Goal: Task Accomplishment & Management: Complete application form

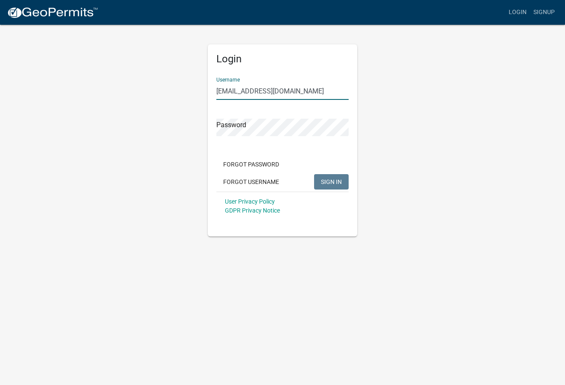
type input "[EMAIL_ADDRESS][DOMAIN_NAME]"
click at [338, 178] on span "SIGN IN" at bounding box center [331, 181] width 21 height 7
click at [335, 183] on span "SIGN IN" at bounding box center [331, 181] width 21 height 7
click at [327, 177] on button "SIGN IN" at bounding box center [331, 181] width 35 height 15
click at [335, 183] on span "SIGN IN" at bounding box center [331, 181] width 21 height 7
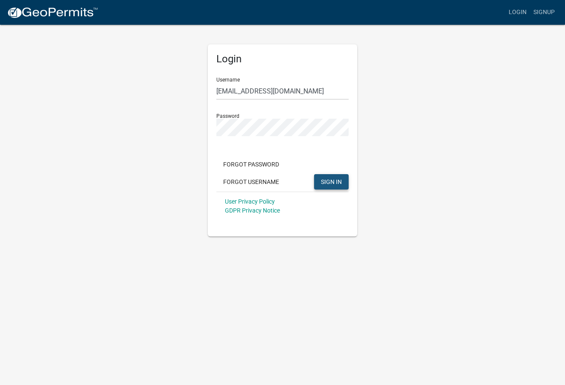
click at [347, 175] on button "SIGN IN" at bounding box center [331, 181] width 35 height 15
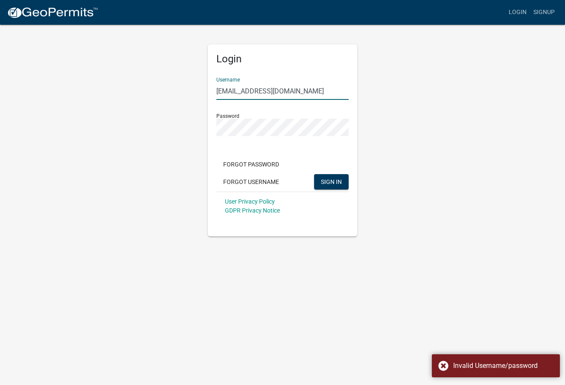
drag, startPoint x: 292, startPoint y: 93, endPoint x: 200, endPoint y: 92, distance: 92.2
click at [200, 92] on div "Login Username [PERSON_NAME][EMAIL_ADDRESS][DOMAIN_NAME] Password Forgot Passwo…" at bounding box center [282, 130] width 487 height 213
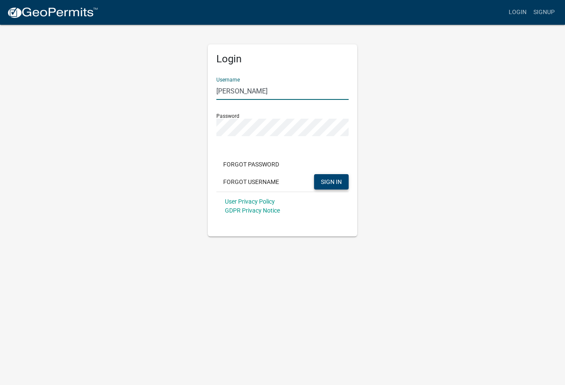
click at [332, 181] on span "SIGN IN" at bounding box center [331, 181] width 21 height 7
click at [337, 183] on span "SIGN IN" at bounding box center [331, 181] width 21 height 7
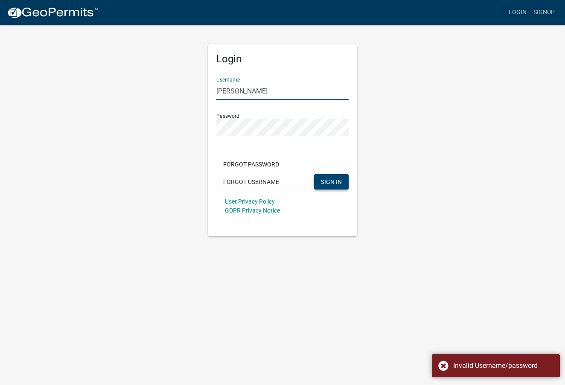
scroll to position [0, 0]
click at [265, 95] on input "[PERSON_NAME]" at bounding box center [282, 90] width 132 height 17
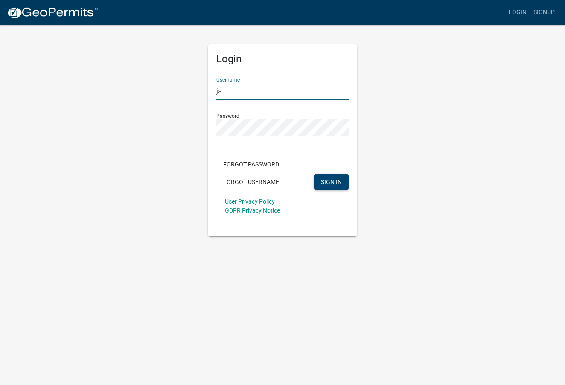
type input "j"
type input "[PERSON_NAME]"
click at [323, 177] on button "SIGN IN" at bounding box center [331, 181] width 35 height 15
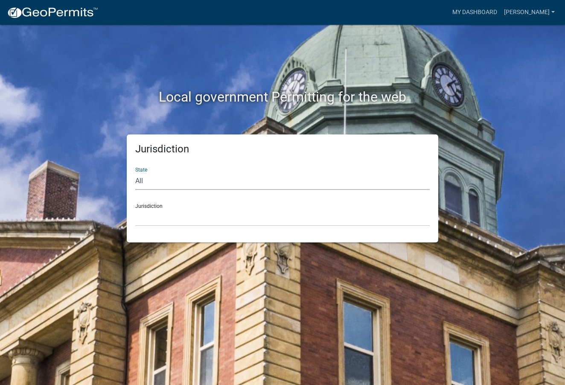
click at [205, 179] on select "All [US_STATE] [US_STATE] [US_STATE] [US_STATE] [US_STATE] [US_STATE] [US_STATE…" at bounding box center [282, 180] width 295 height 17
select select "[US_STATE]"
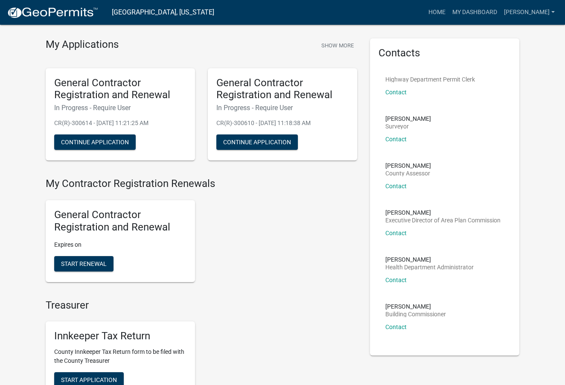
scroll to position [44, 0]
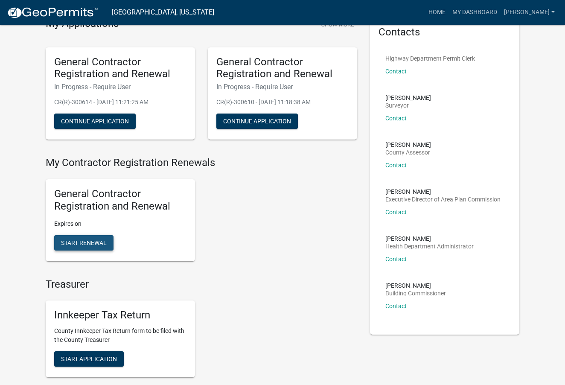
click at [90, 241] on span "Start Renewal" at bounding box center [84, 242] width 46 height 7
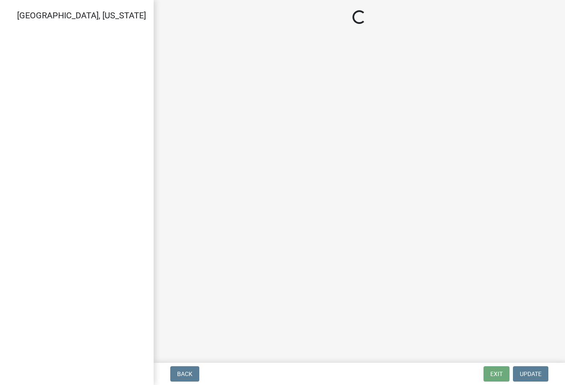
select select "IN"
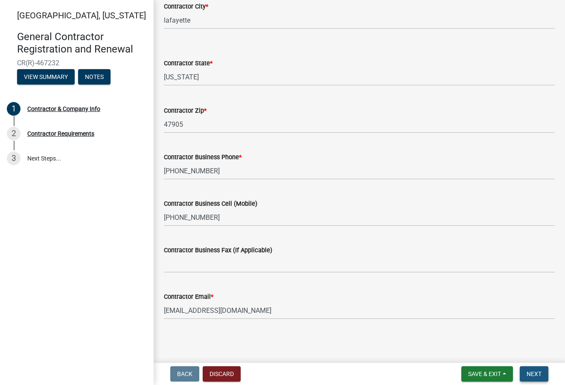
click at [534, 375] on span "Next" at bounding box center [534, 373] width 15 height 7
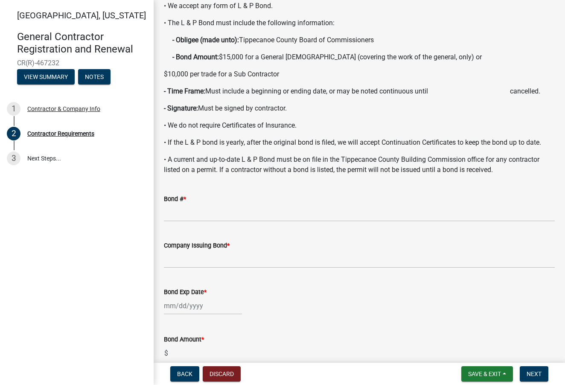
scroll to position [89, 0]
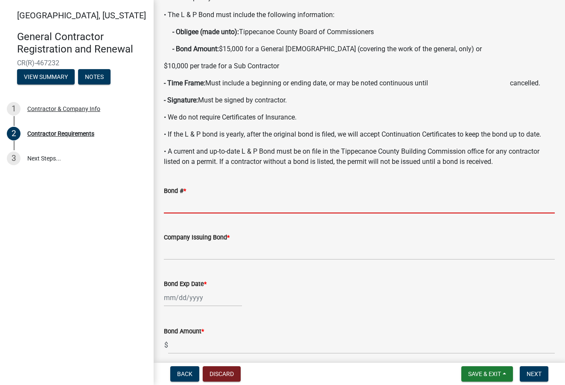
click at [262, 210] on input "Bond # *" at bounding box center [359, 204] width 391 height 17
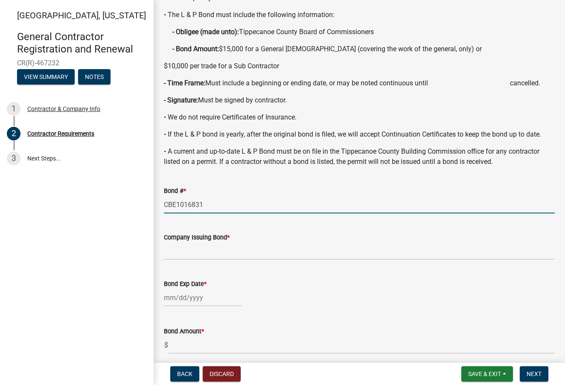
type input "CBE1016831"
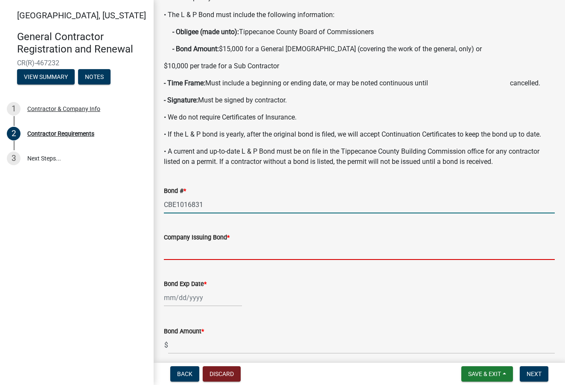
click at [269, 260] on input "Company Issuing Bond *" at bounding box center [359, 250] width 391 height 17
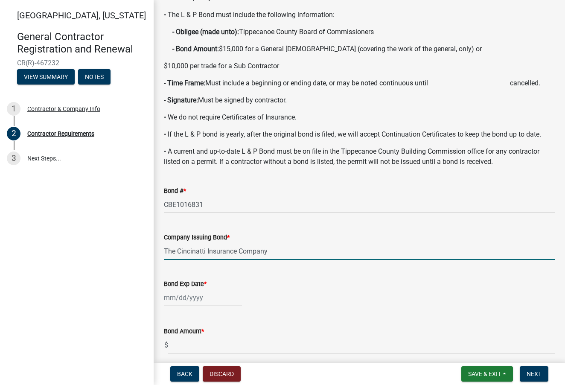
type input "The Cincinatti Insurance Company"
click at [234, 306] on div at bounding box center [203, 297] width 78 height 17
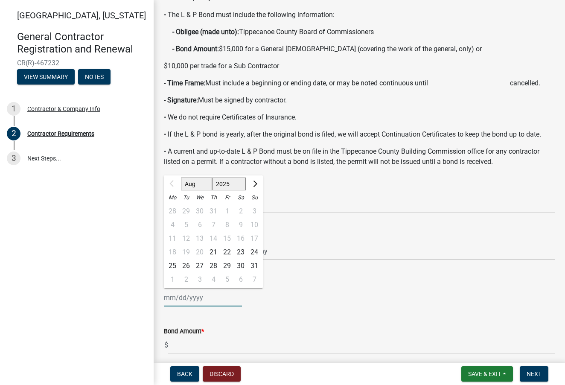
click at [193, 306] on input "Bond Exp Date *" at bounding box center [203, 297] width 78 height 17
click at [239, 190] on select "2025 2026 2027 2028 2029 2030 2031 2032 2033 2034 2035 2036 2037 2038 2039 2040…" at bounding box center [229, 184] width 34 height 13
select select "2026"
click at [215, 259] on div "20" at bounding box center [214, 252] width 14 height 14
type input "[DATE]"
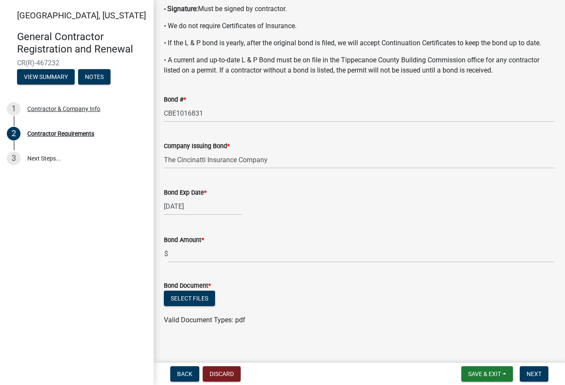
scroll to position [184, 0]
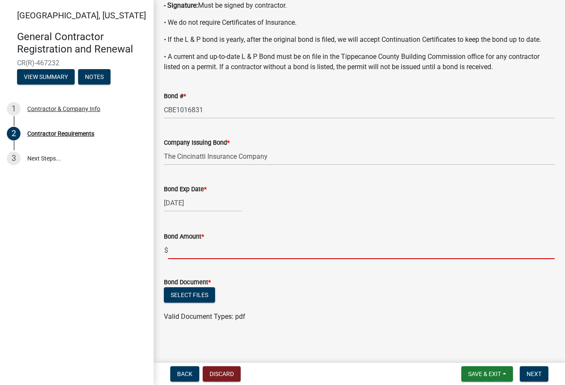
click at [230, 259] on input "text" at bounding box center [361, 250] width 387 height 17
type input "15,000"
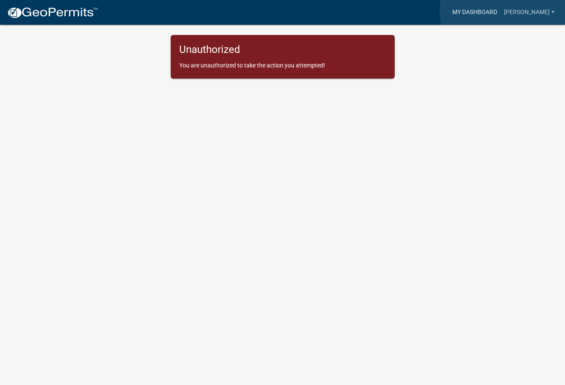
click at [501, 11] on link "My Dashboard" at bounding box center [475, 12] width 52 height 16
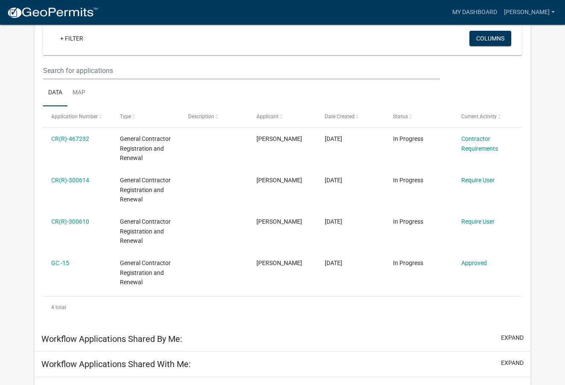
scroll to position [102, 0]
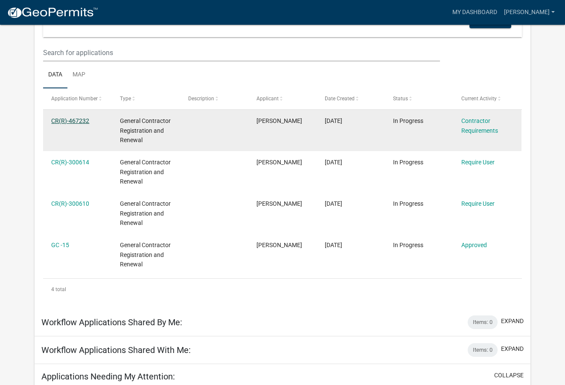
click at [84, 120] on link "CR(R)-467232" at bounding box center [70, 120] width 38 height 7
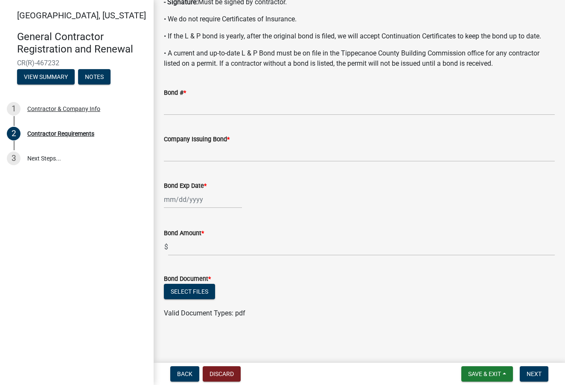
scroll to position [198, 0]
click at [233, 106] on input "Bond # *" at bounding box center [359, 106] width 391 height 17
type input "CBE1016831"
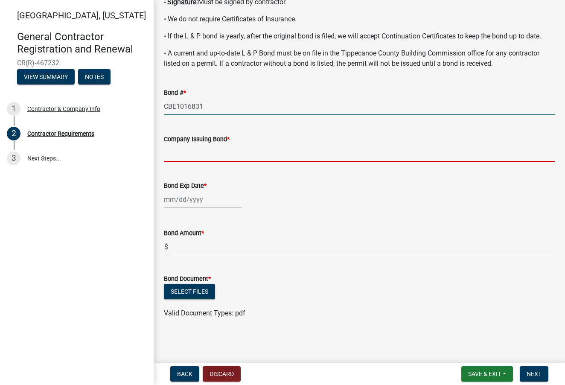
click at [239, 151] on input "Company Issuing Bond *" at bounding box center [359, 152] width 391 height 17
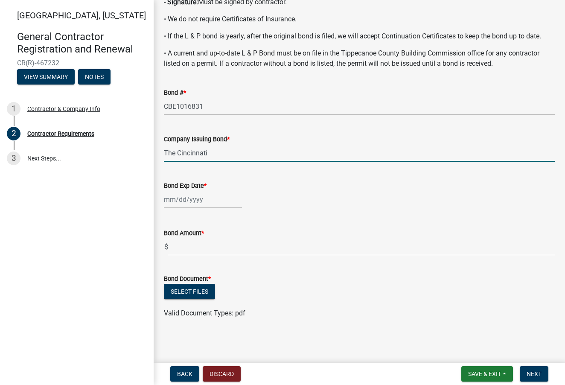
click at [247, 156] on input "The Cincinnati" at bounding box center [359, 152] width 391 height 17
type input "The Cincinnati Insurance Company"
click at [223, 203] on div at bounding box center [203, 199] width 78 height 17
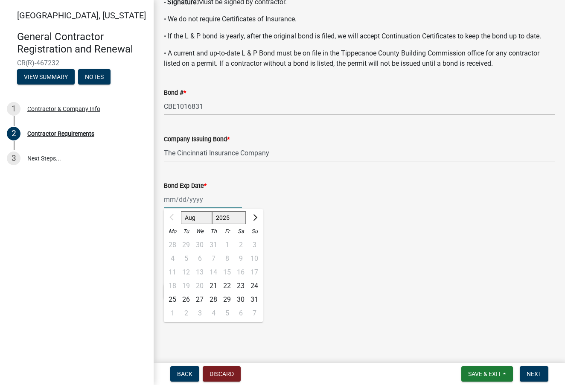
select select "2026"
click at [216, 283] on div "20" at bounding box center [214, 286] width 14 height 14
type input "[DATE]"
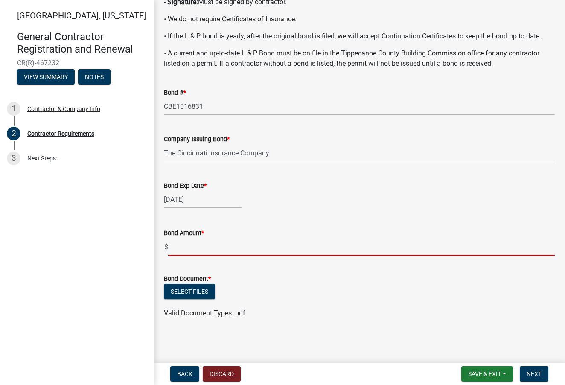
click at [210, 250] on input "text" at bounding box center [361, 246] width 387 height 17
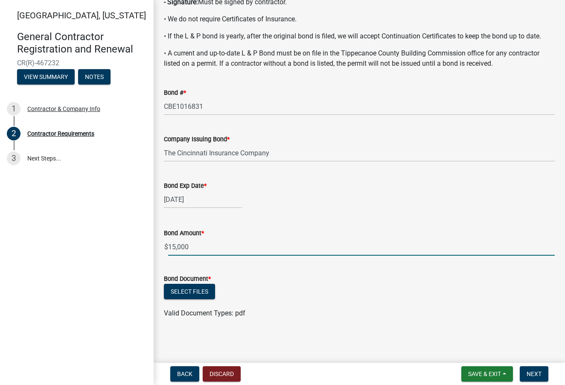
type input "15000"
click at [271, 292] on div "Select files" at bounding box center [359, 292] width 391 height 17
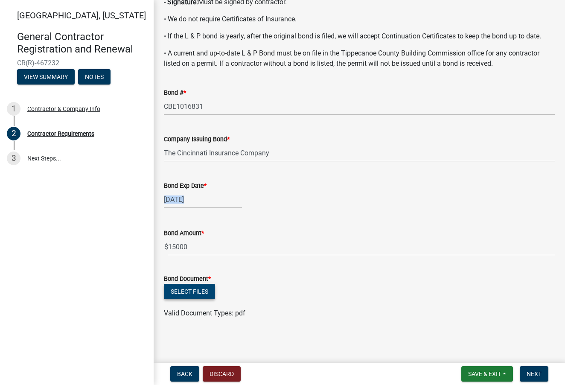
click at [207, 295] on button "Select files" at bounding box center [189, 291] width 51 height 15
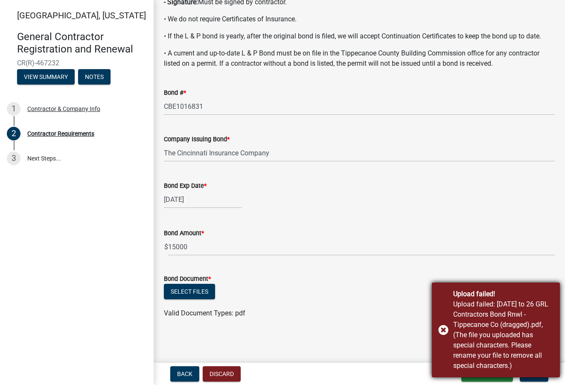
click at [444, 329] on div "Upload failed! Upload failed: 8-20-25 to 26 GRL Contractors Bond Rnwl - Tippeca…" at bounding box center [496, 330] width 128 height 95
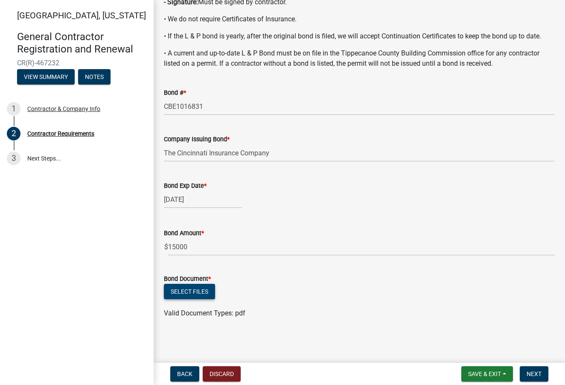
click at [207, 294] on button "Select files" at bounding box center [189, 291] width 51 height 15
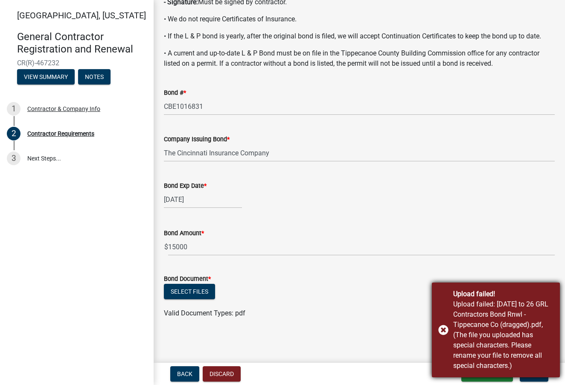
click at [444, 330] on div "Upload failed! Upload failed: 8-20-25 to 26 GRL Contractors Bond Rnwl - Tippeca…" at bounding box center [496, 330] width 128 height 95
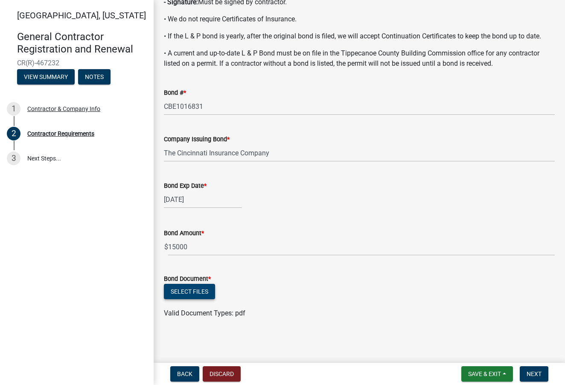
click at [201, 293] on button "Select files" at bounding box center [189, 291] width 51 height 15
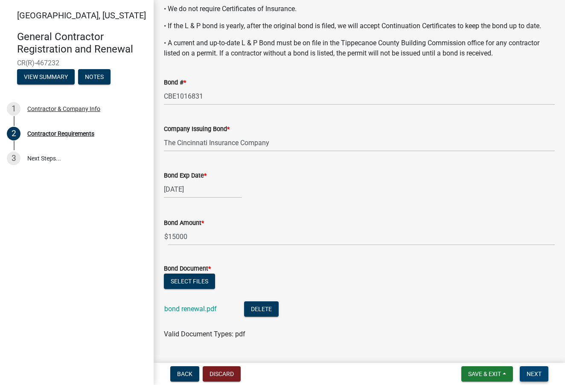
click at [537, 376] on span "Next" at bounding box center [534, 373] width 15 height 7
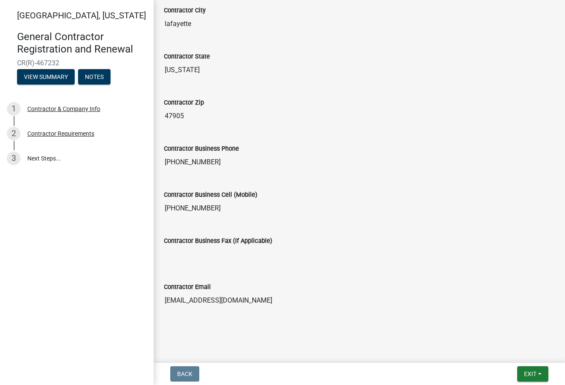
scroll to position [0, 0]
click at [532, 377] on span "Exit" at bounding box center [530, 373] width 12 height 7
click at [500, 353] on button "Save & Exit" at bounding box center [515, 351] width 68 height 20
